Goal: Transaction & Acquisition: Book appointment/travel/reservation

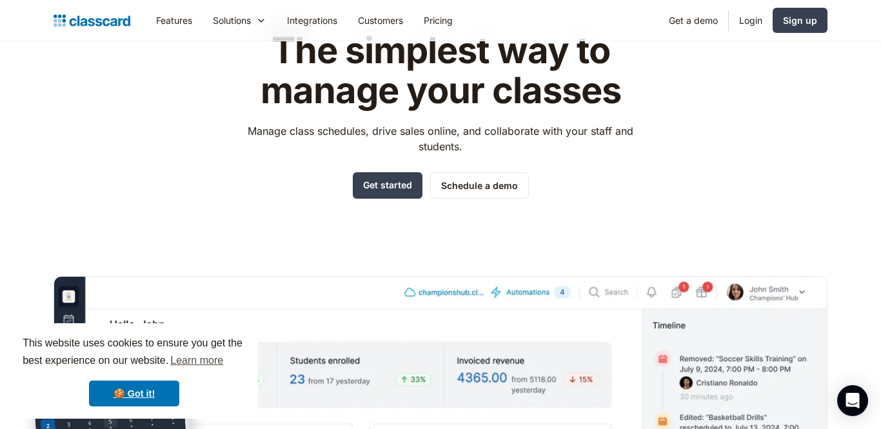
scroll to position [79, 0]
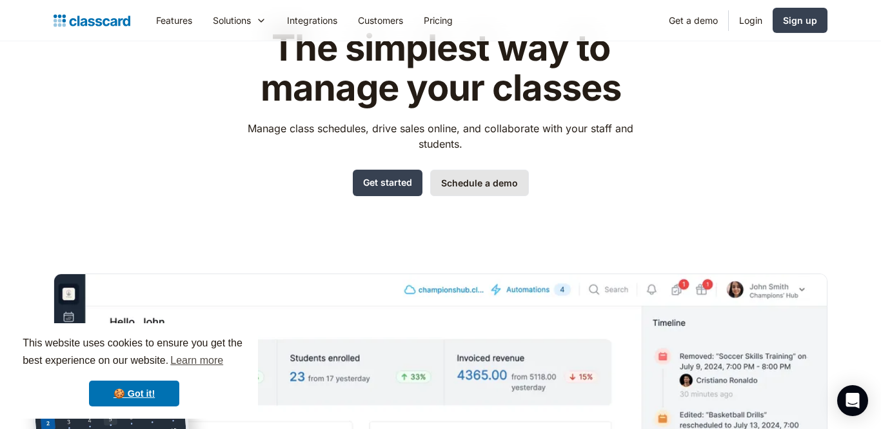
click at [474, 190] on link "Schedule a demo" at bounding box center [479, 183] width 99 height 26
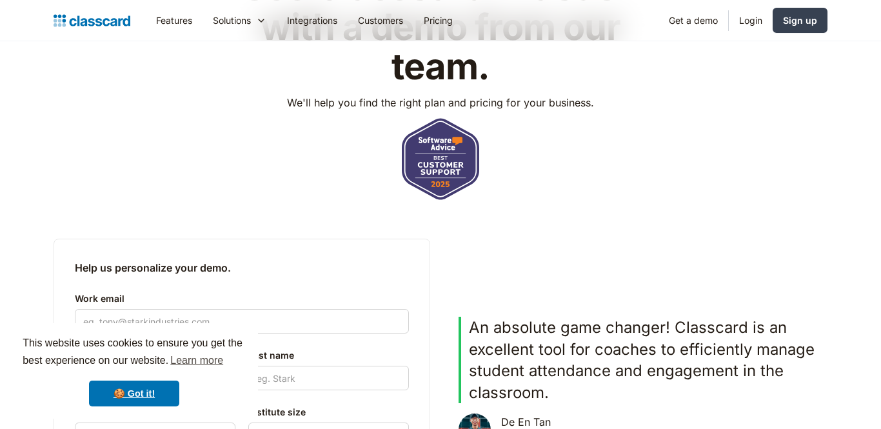
scroll to position [350, 0]
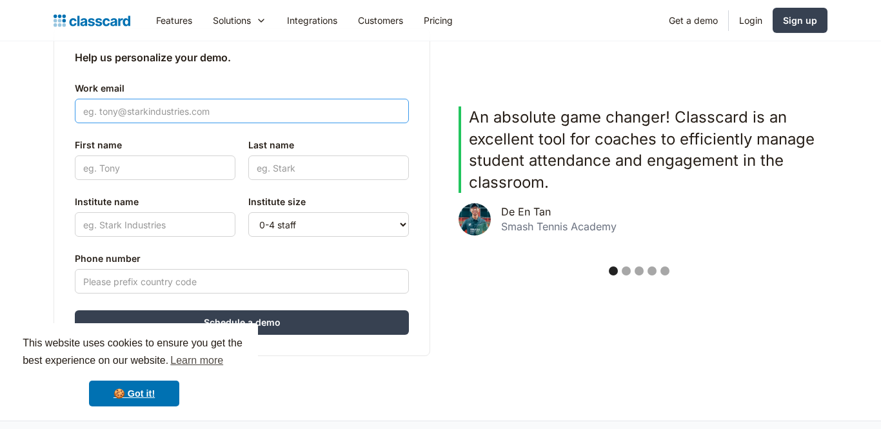
click at [308, 116] on input "Work email" at bounding box center [242, 111] width 334 height 25
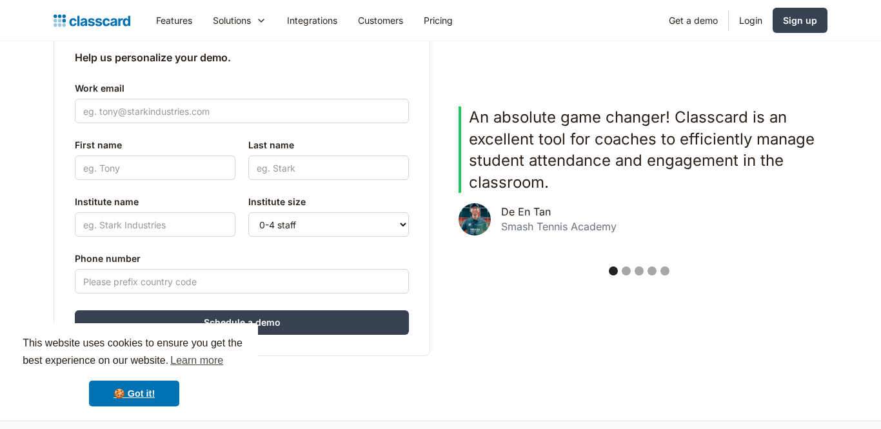
click at [575, 75] on div "Help us personalize your demo. Work email First name Last name Institute name P…" at bounding box center [441, 192] width 774 height 328
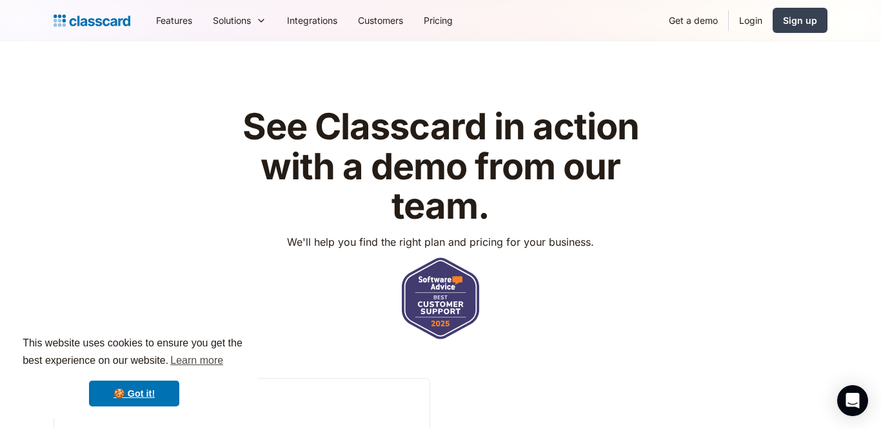
scroll to position [52, 0]
